Goal: Navigation & Orientation: Find specific page/section

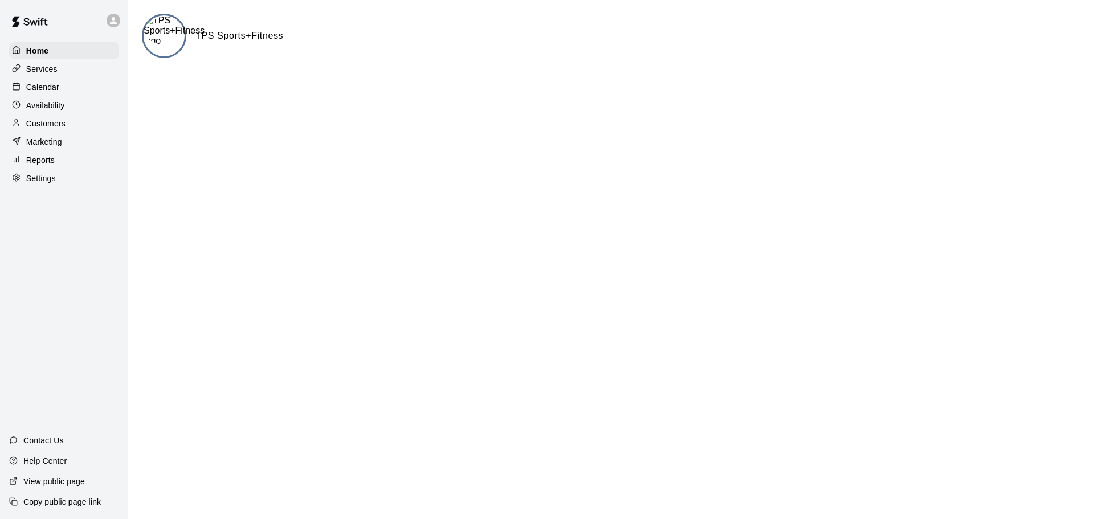
click at [164, 34] on img at bounding box center [174, 30] width 61 height 31
click at [166, 35] on img at bounding box center [174, 30] width 61 height 31
click at [36, 51] on p "Home" at bounding box center [37, 50] width 23 height 11
click at [43, 89] on p "Calendar" at bounding box center [42, 86] width 33 height 11
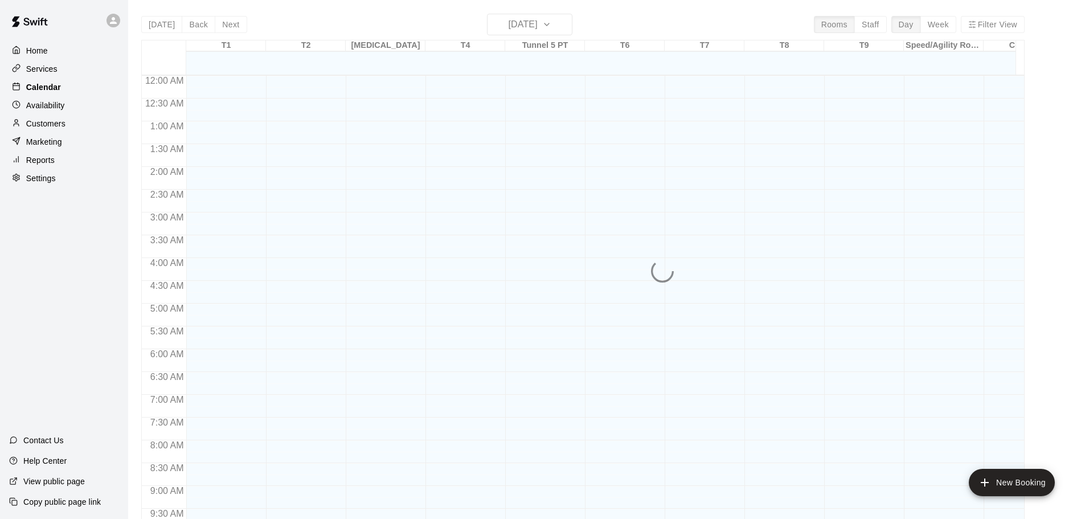
scroll to position [603, 0]
